Goal: Communication & Community: Answer question/provide support

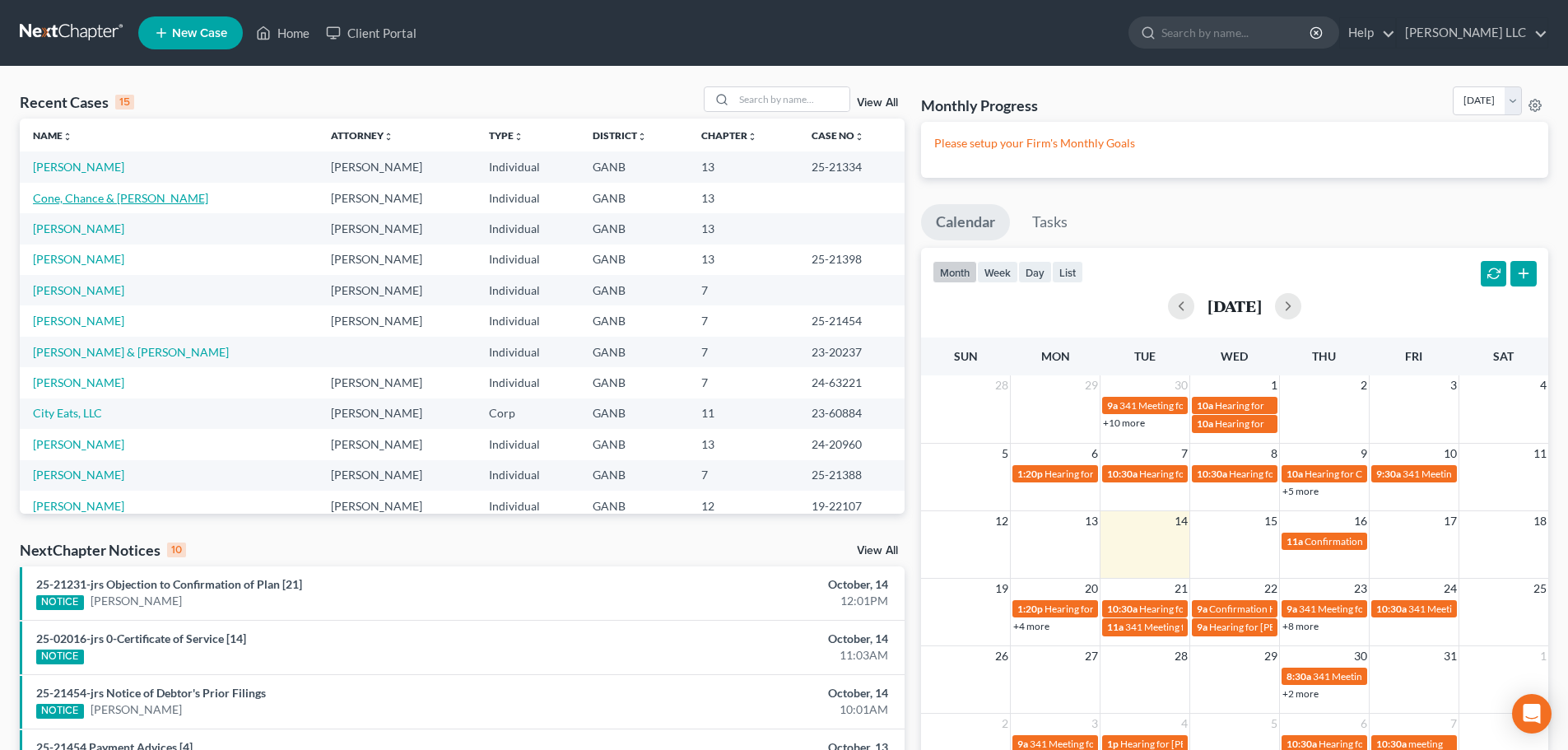
click at [138, 197] on link "Cone, Chance & [PERSON_NAME]" at bounding box center [120, 197] width 175 height 14
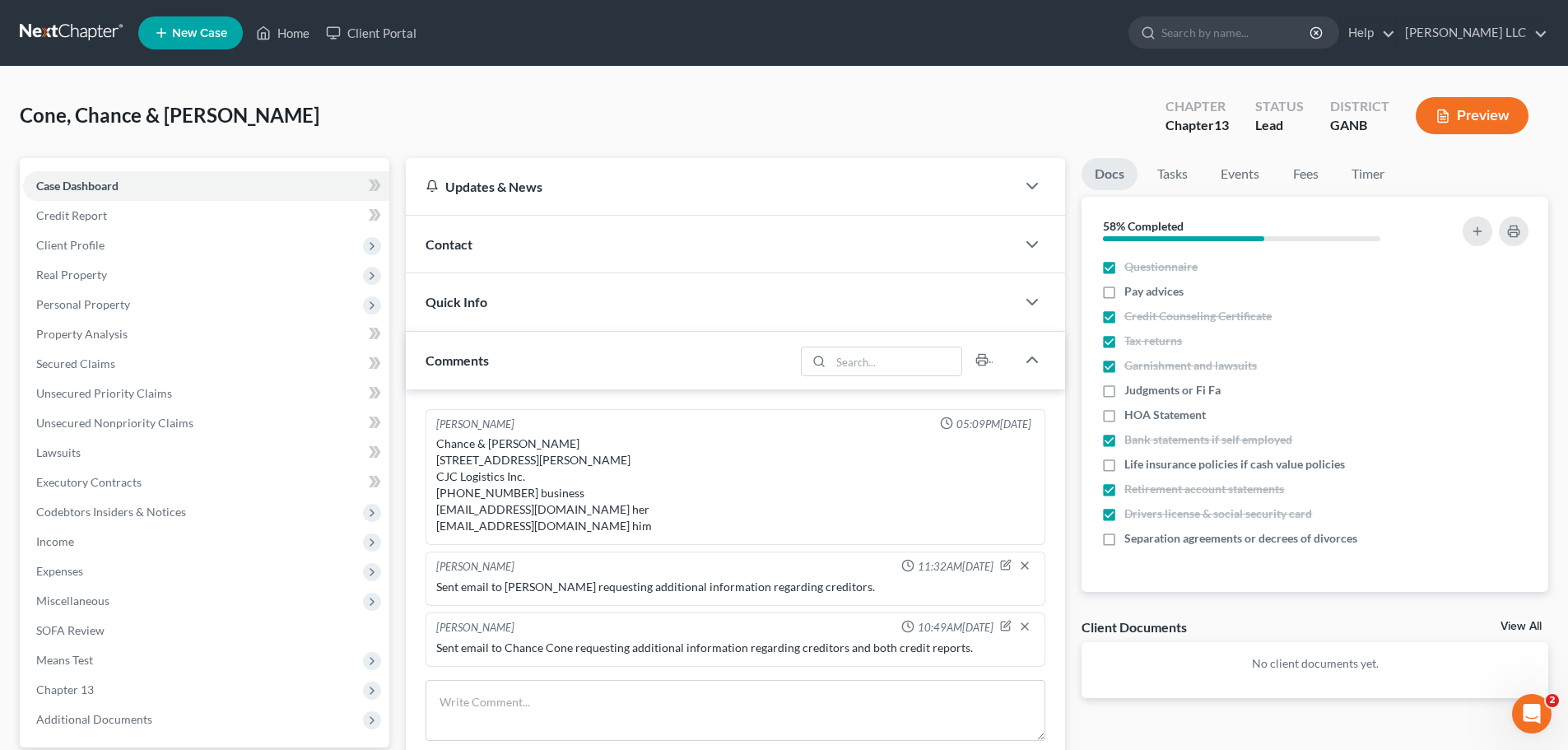
scroll to position [10, 0]
click at [459, 243] on span "Contact" at bounding box center [449, 244] width 47 height 15
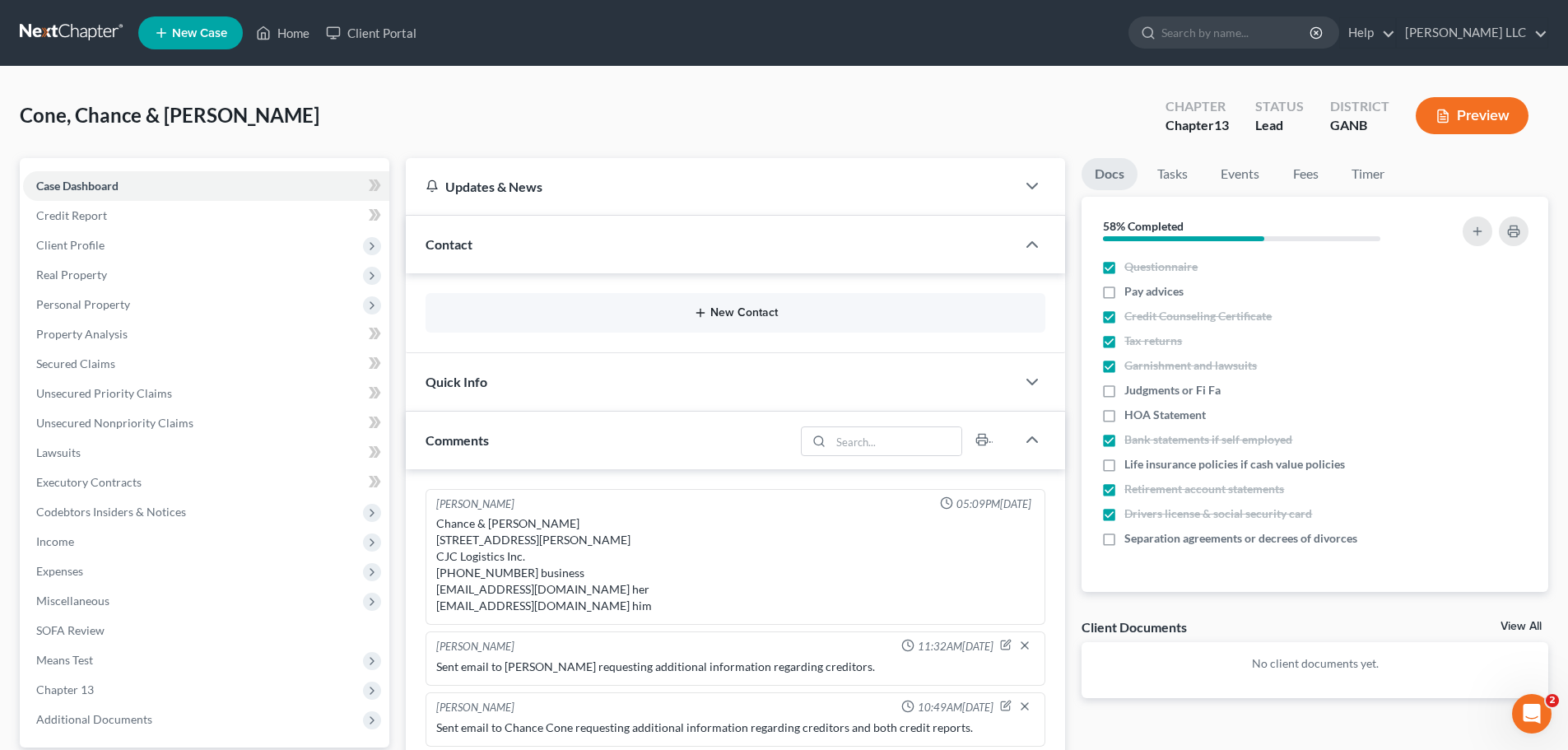
click at [734, 314] on button "New Contact" at bounding box center [735, 312] width 593 height 13
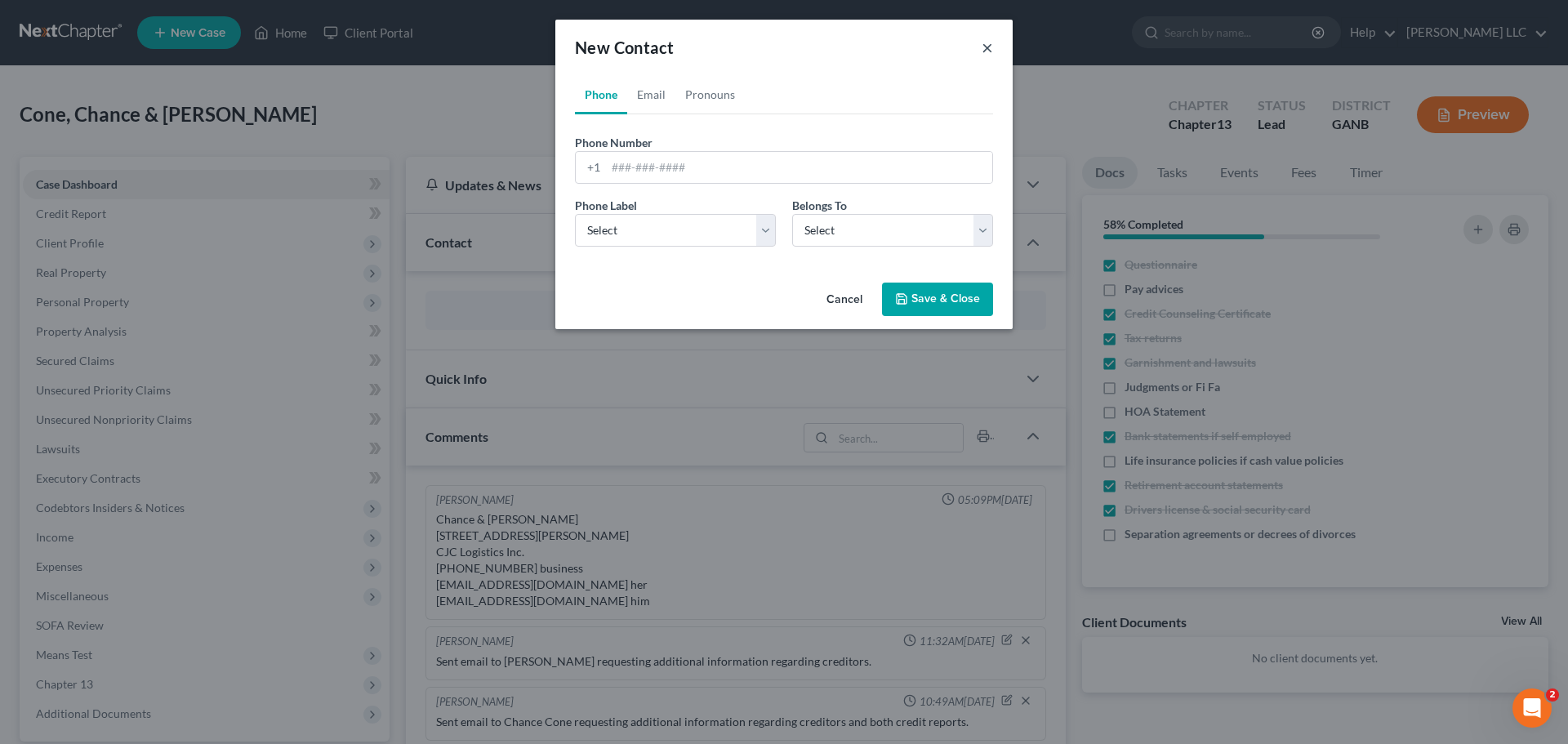
click at [990, 47] on button "×" at bounding box center [987, 47] width 11 height 20
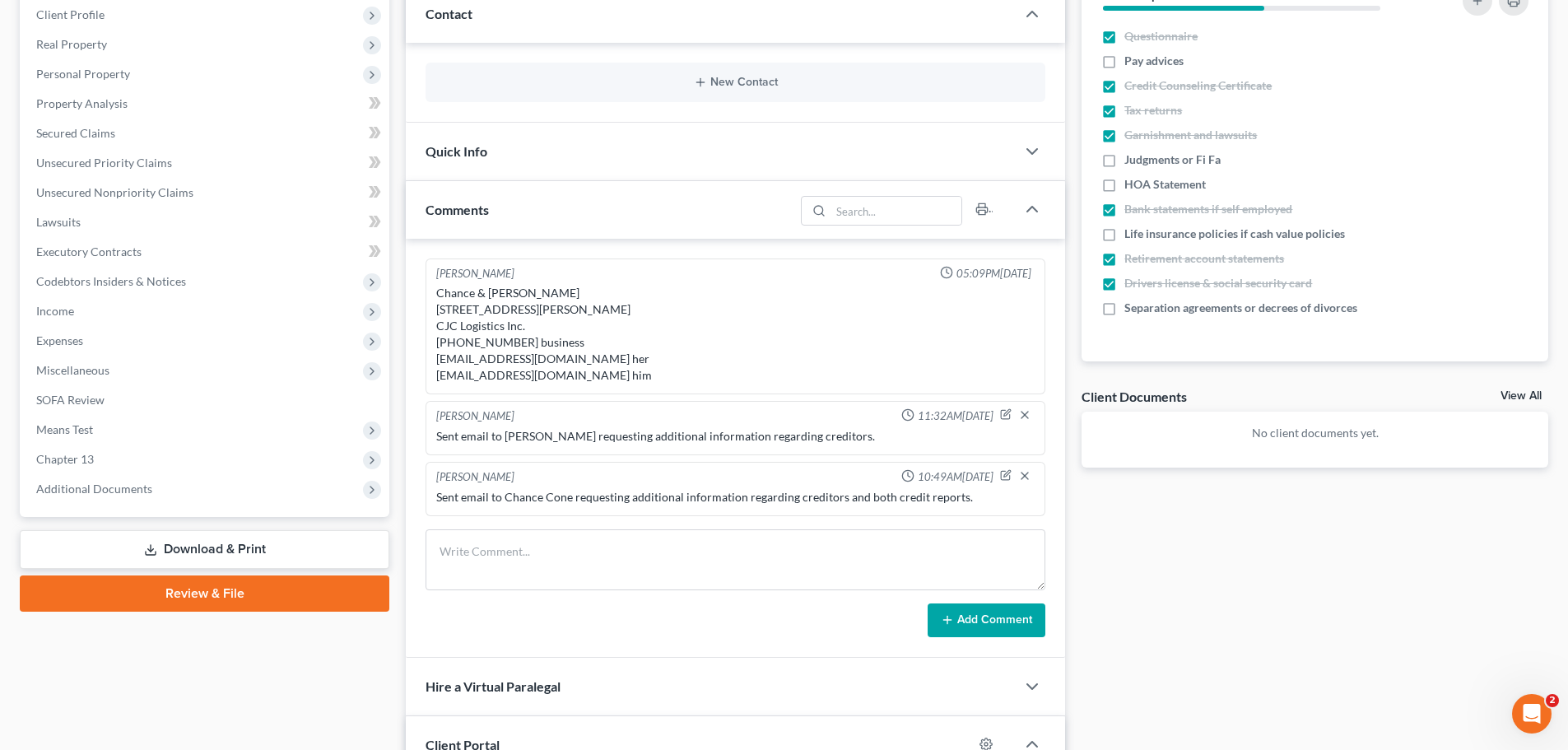
scroll to position [247, 0]
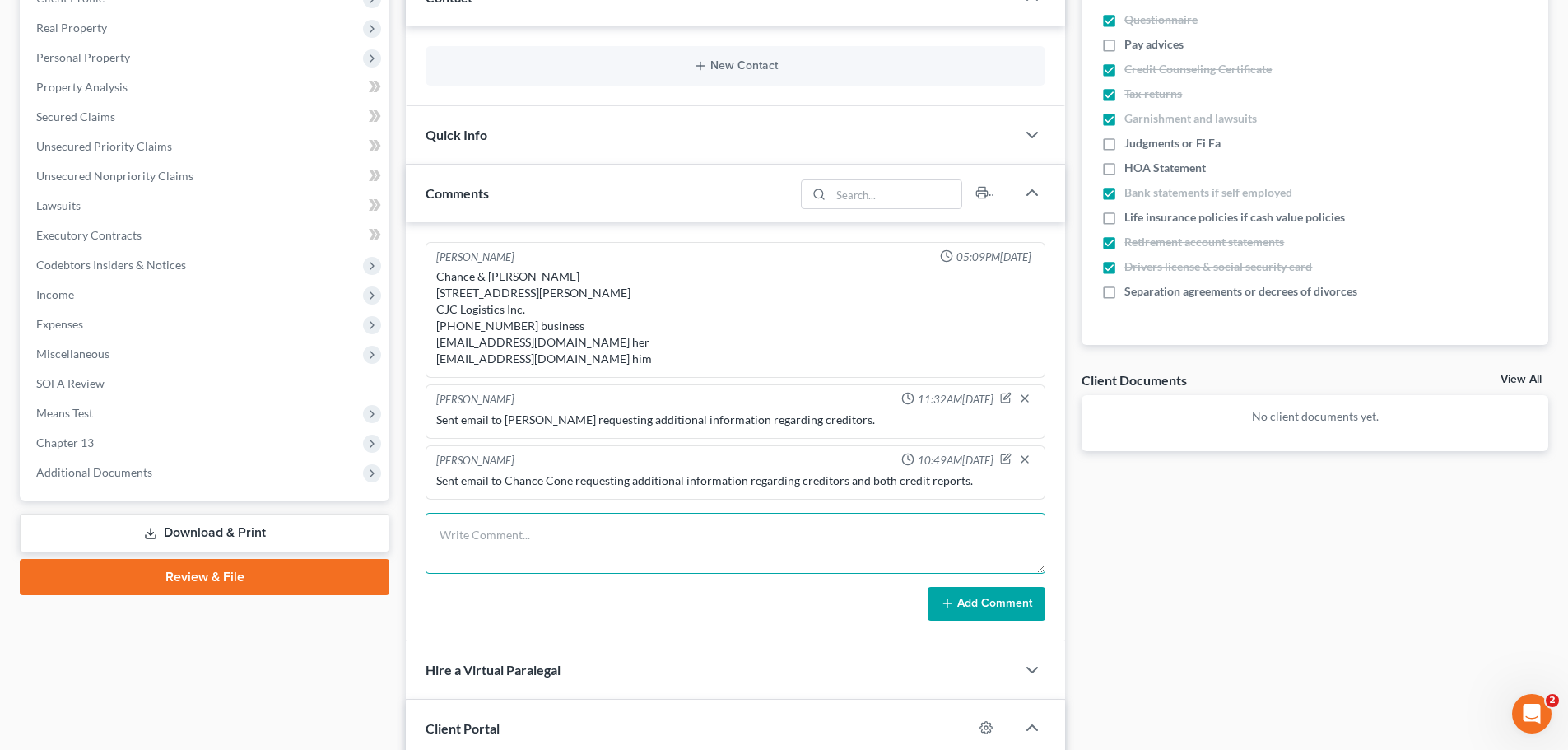
click at [611, 545] on textarea at bounding box center [736, 542] width 620 height 61
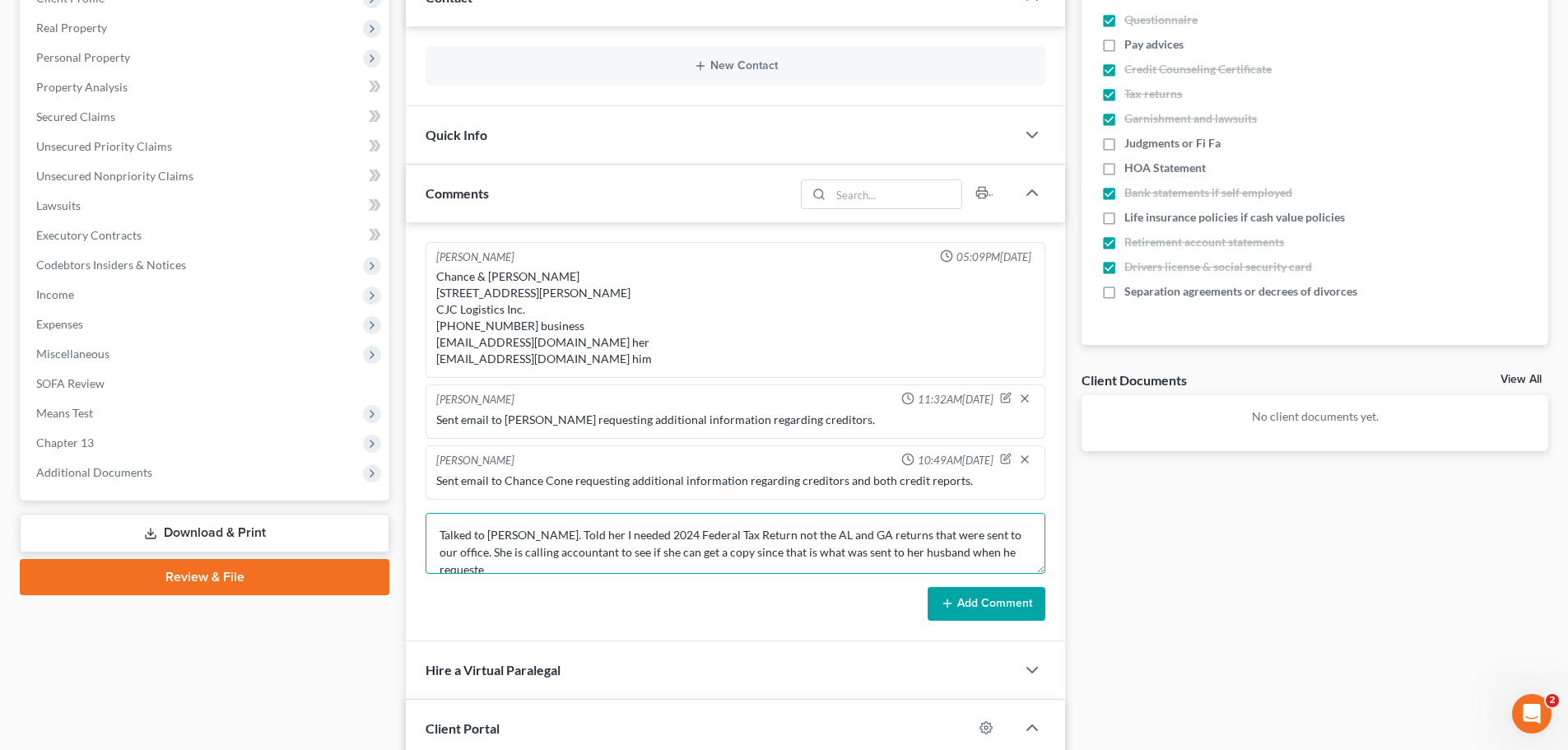
scroll to position [4, 0]
type textarea "Talked to [PERSON_NAME]. Told her I needed 2024 Federal Tax Return not the AL a…"
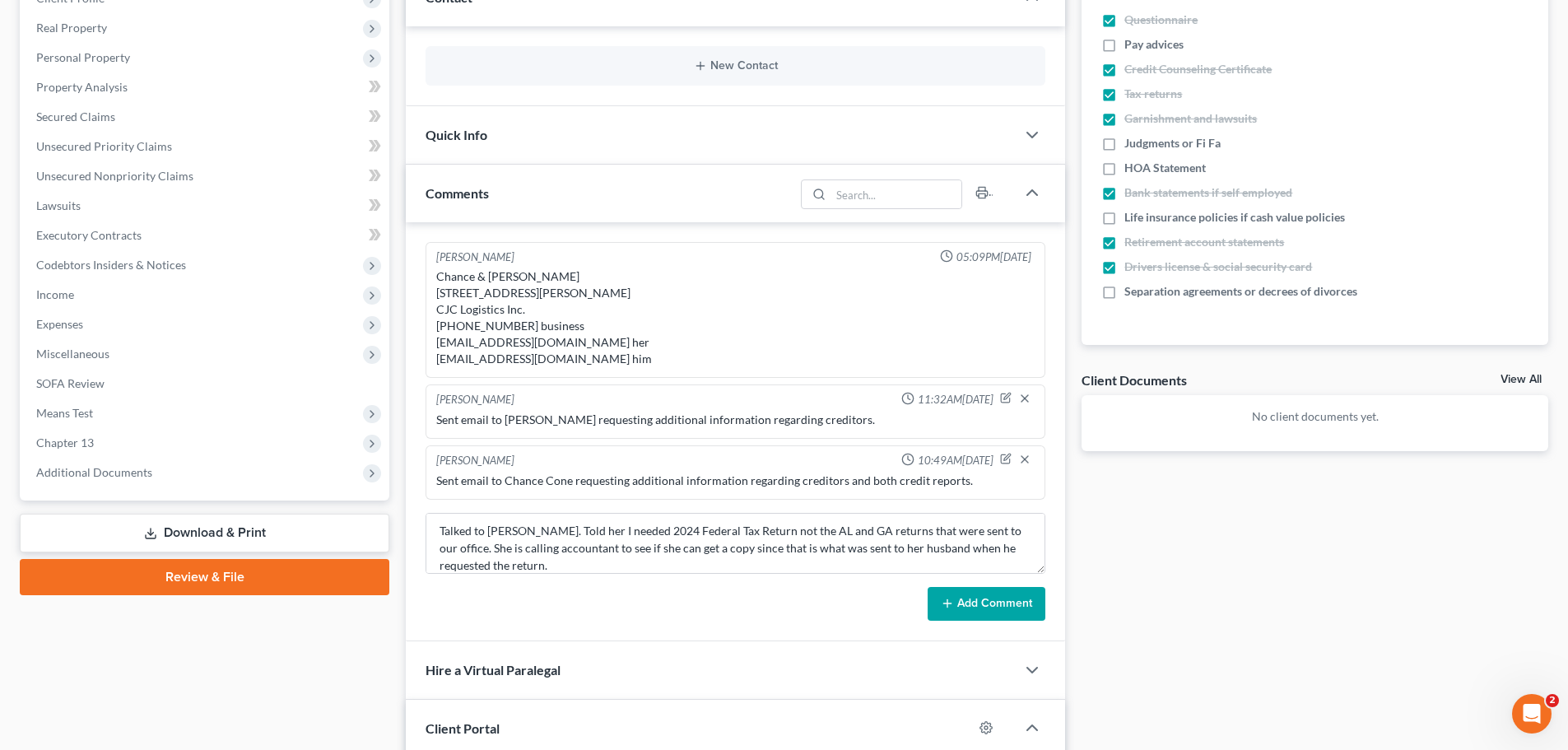
click at [981, 613] on button "Add Comment" at bounding box center [986, 604] width 118 height 34
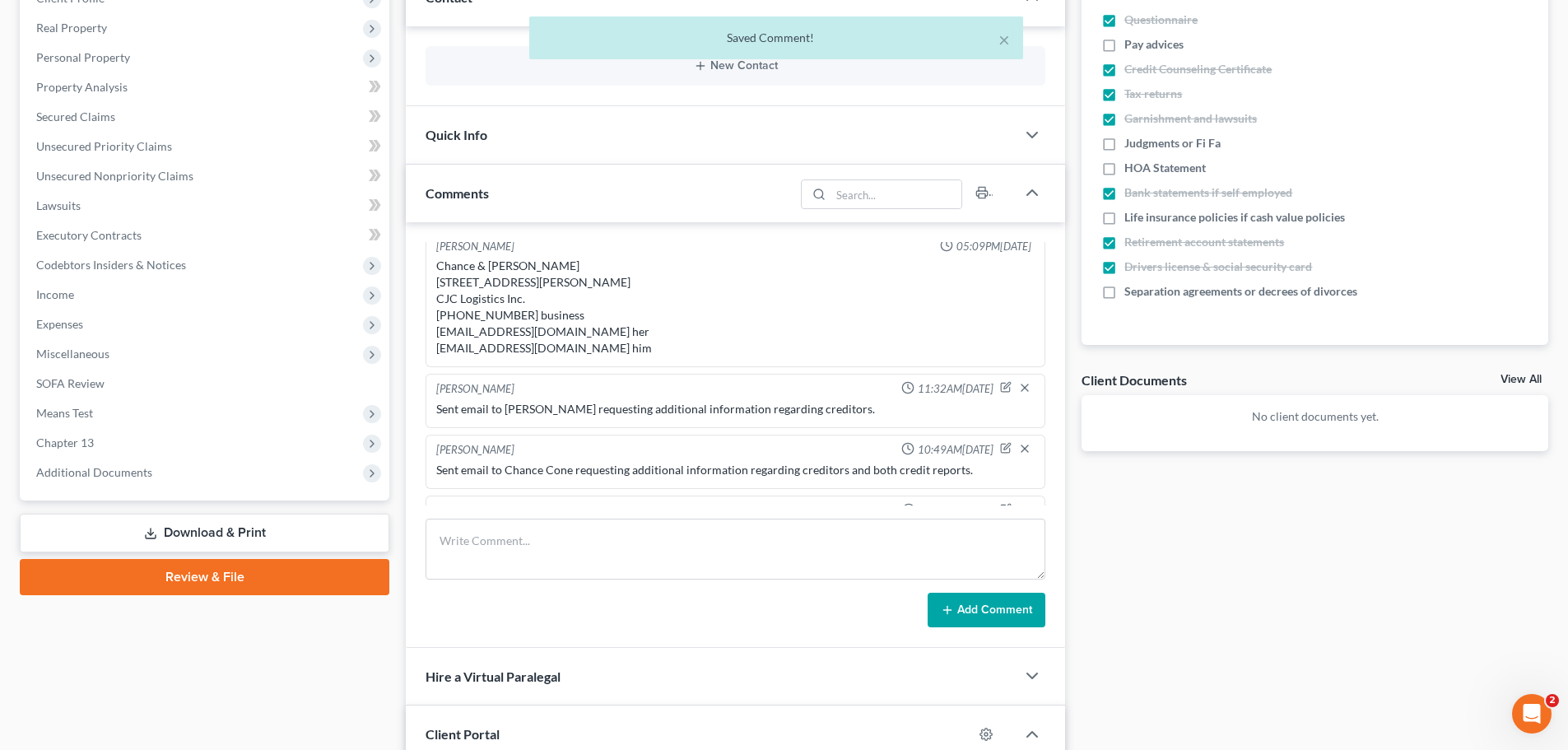
scroll to position [105, 0]
